Goal: Task Accomplishment & Management: Complete application form

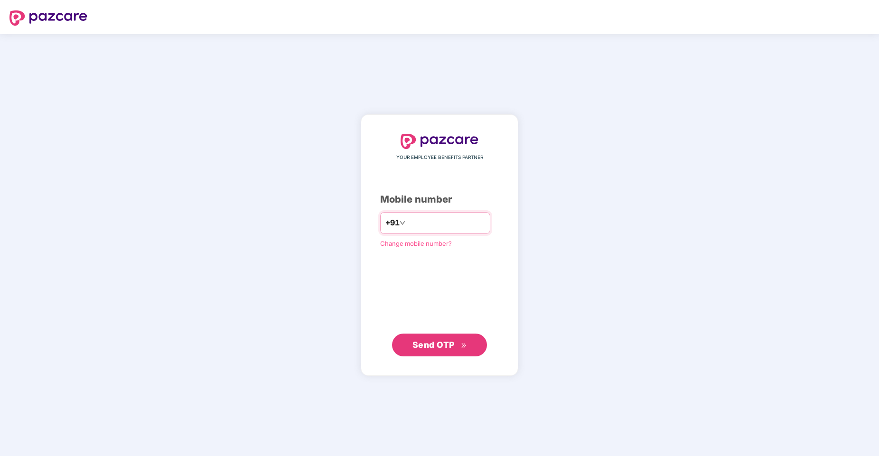
click at [410, 217] on input "number" at bounding box center [446, 222] width 78 height 15
type input "**********"
click at [422, 345] on span "Send OTP" at bounding box center [433, 345] width 42 height 10
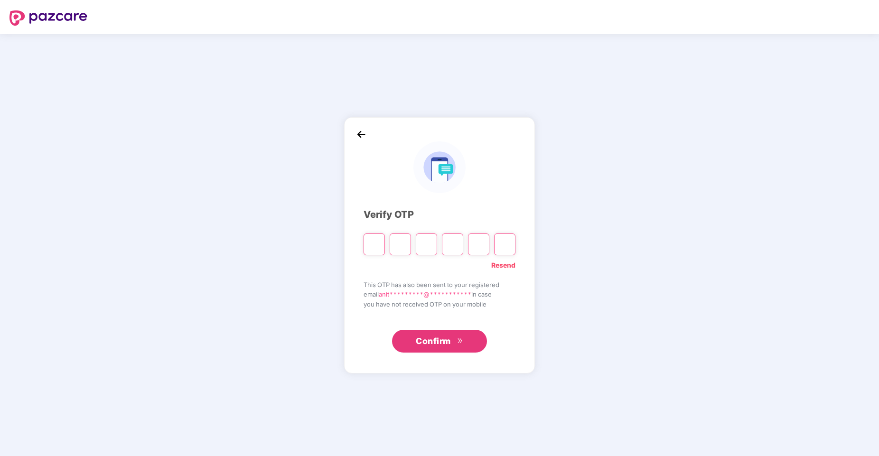
type input "*"
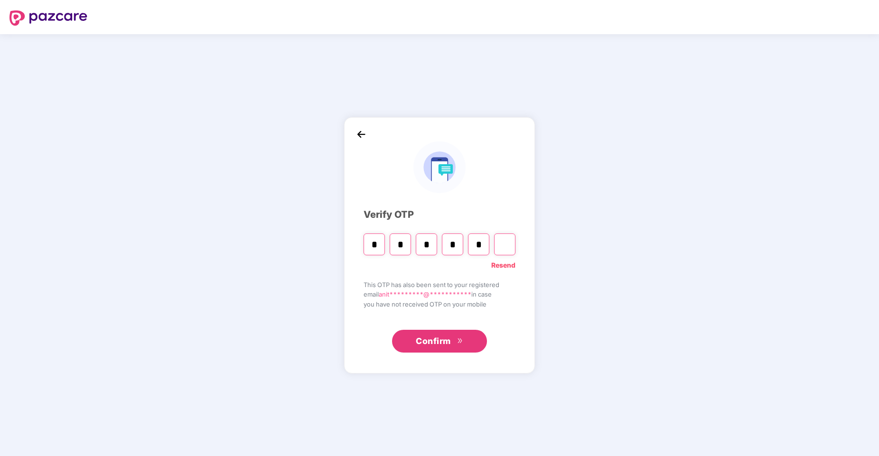
type input "*"
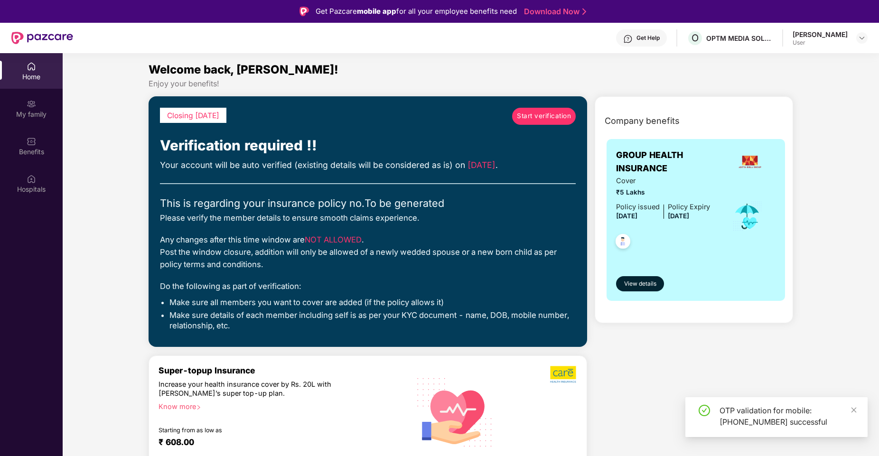
click at [545, 123] on link "Start verification" at bounding box center [544, 116] width 64 height 17
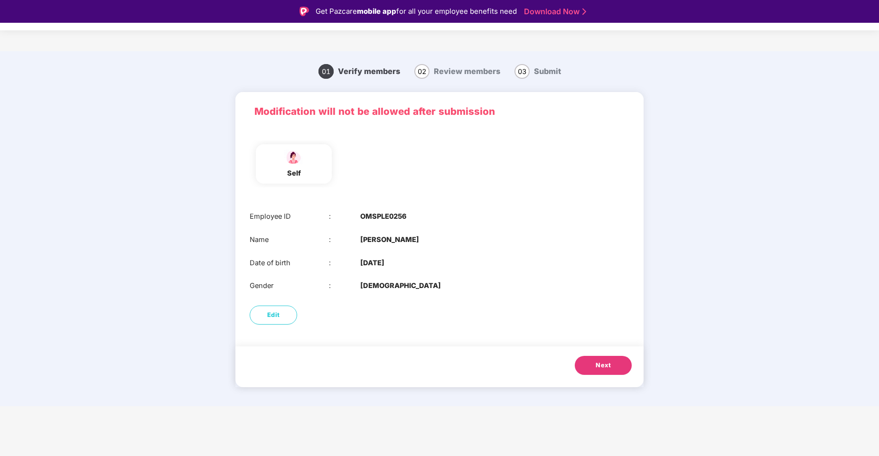
click at [595, 368] on button "Next" at bounding box center [603, 365] width 57 height 19
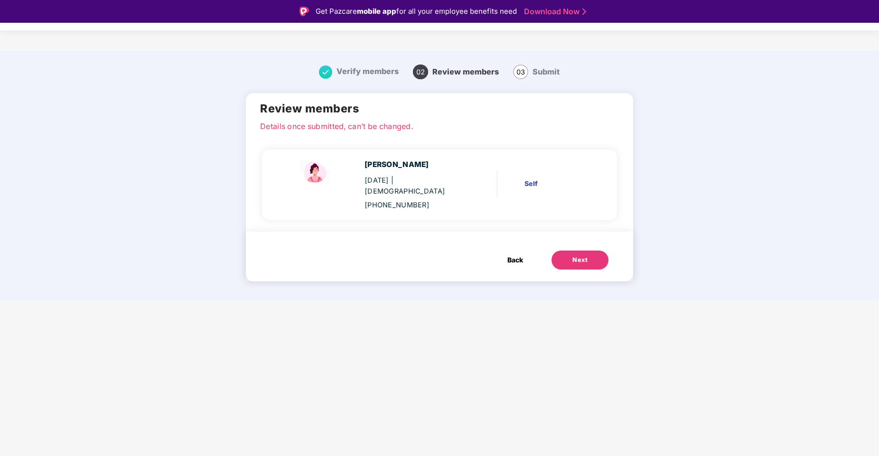
scroll to position [23, 0]
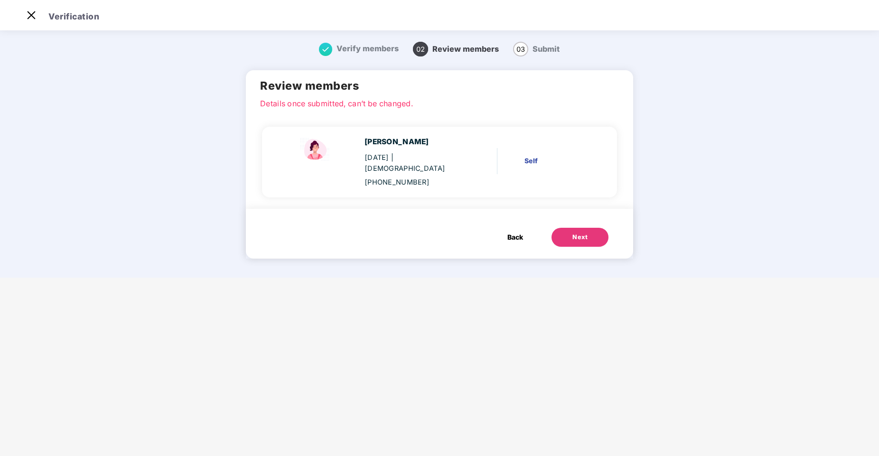
click at [577, 236] on button "Next" at bounding box center [579, 237] width 57 height 19
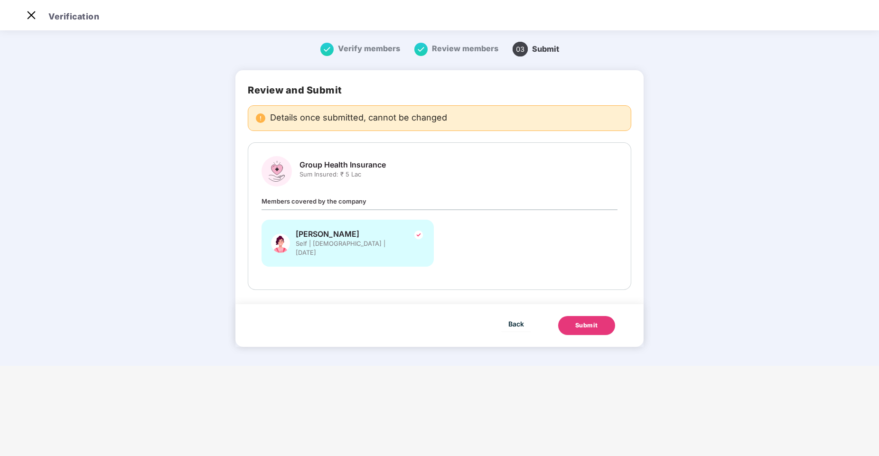
scroll to position [0, 0]
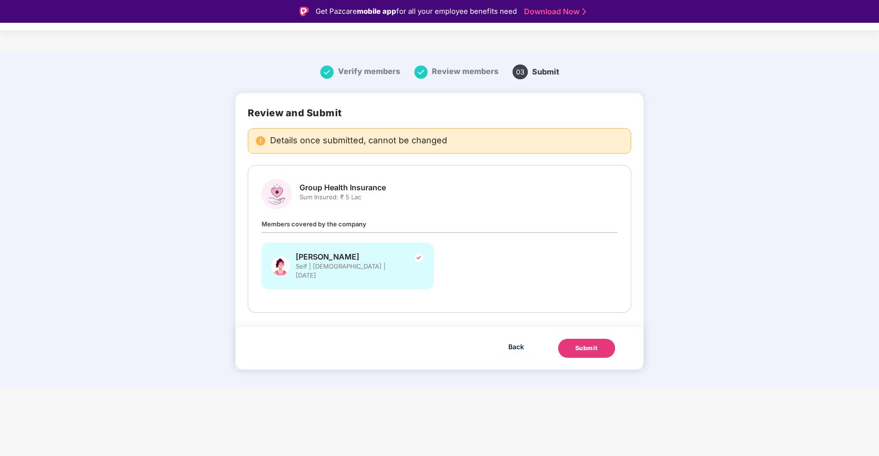
click at [413, 267] on div at bounding box center [418, 266] width 11 height 28
click at [372, 275] on div "Anitha Shetty Self | Female | 01 June 1986" at bounding box center [347, 265] width 172 height 47
click at [582, 343] on div "Submit" at bounding box center [586, 347] width 23 height 9
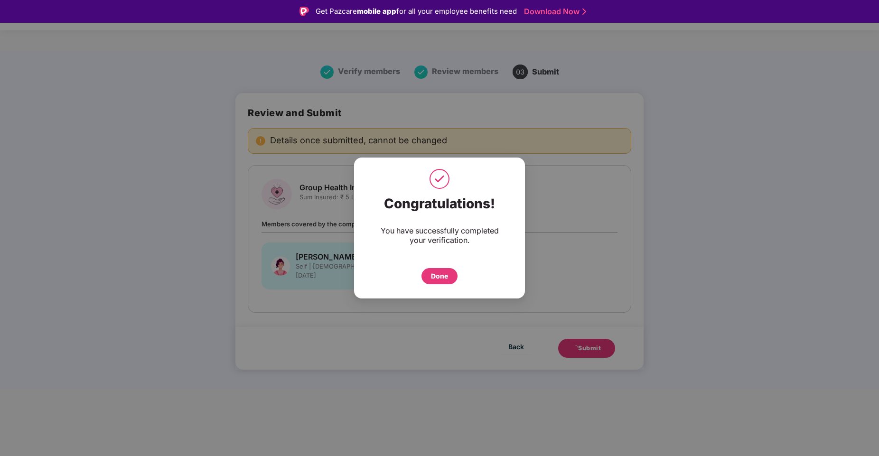
click at [452, 285] on div "Congratulations! You have successfully completed your verification. Done" at bounding box center [439, 240] width 171 height 98
click at [445, 282] on div "Done" at bounding box center [439, 276] width 36 height 16
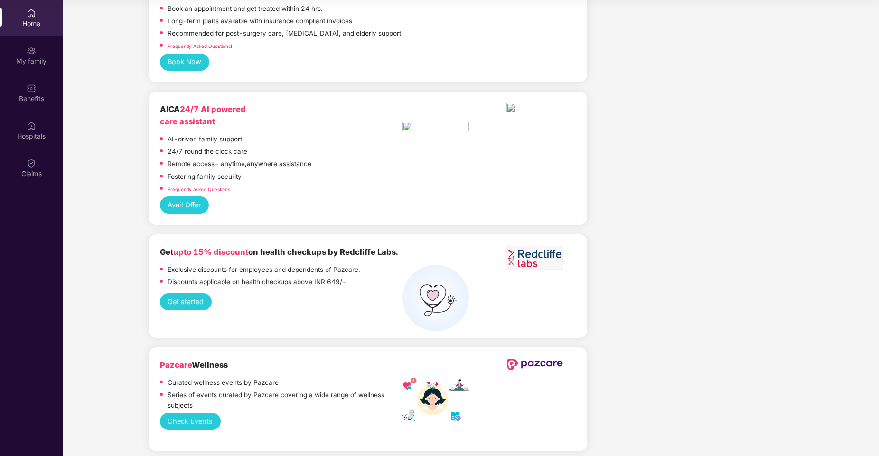
scroll to position [1082, 0]
